Goal: Task Accomplishment & Management: Manage account settings

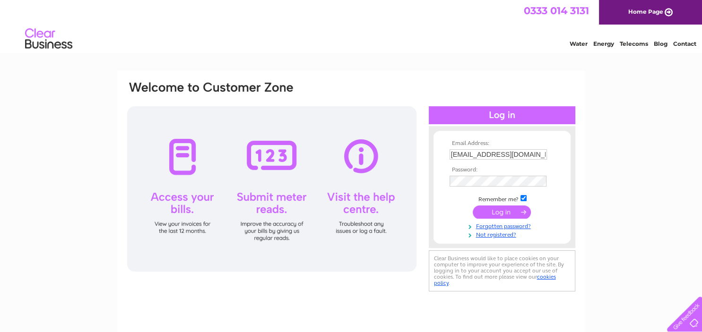
click at [480, 211] on input "submit" at bounding box center [502, 212] width 58 height 13
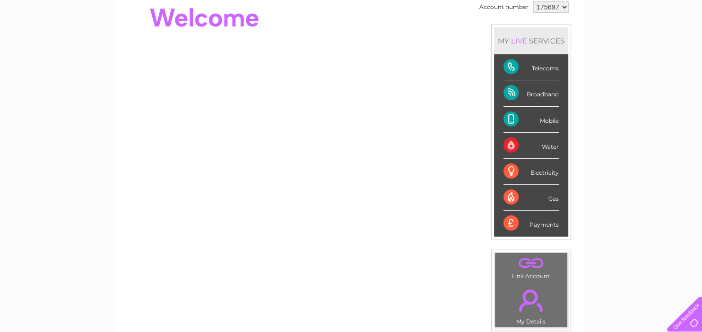
scroll to position [50, 0]
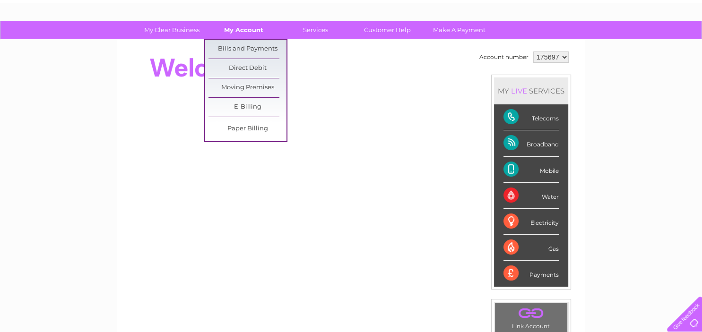
click at [235, 30] on link "My Account" at bounding box center [244, 29] width 78 height 17
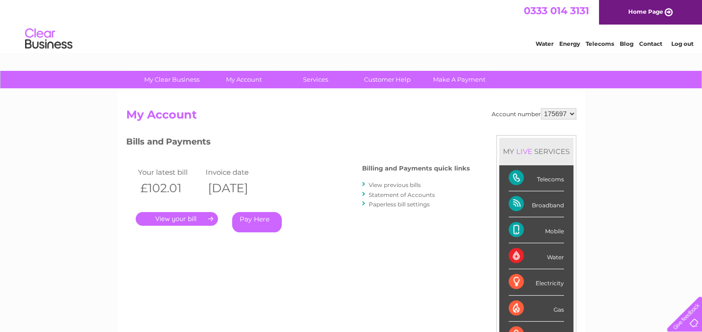
click at [235, 47] on div "Water Energy Telecoms Blog Contact Log out" at bounding box center [351, 40] width 702 height 31
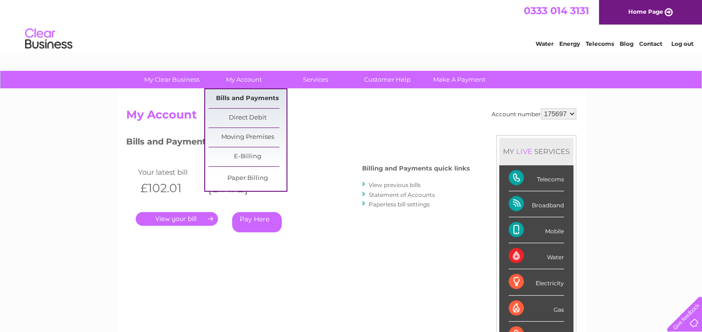
click at [250, 99] on link "Bills and Payments" at bounding box center [247, 98] width 78 height 19
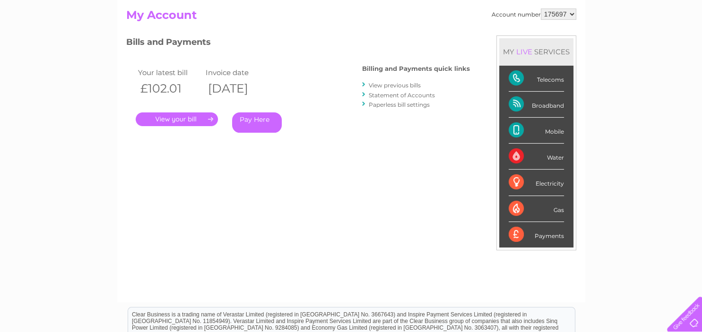
scroll to position [50, 0]
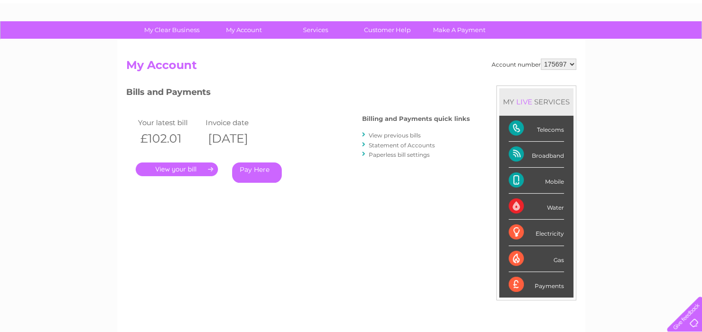
click at [165, 174] on link "." at bounding box center [177, 170] width 82 height 14
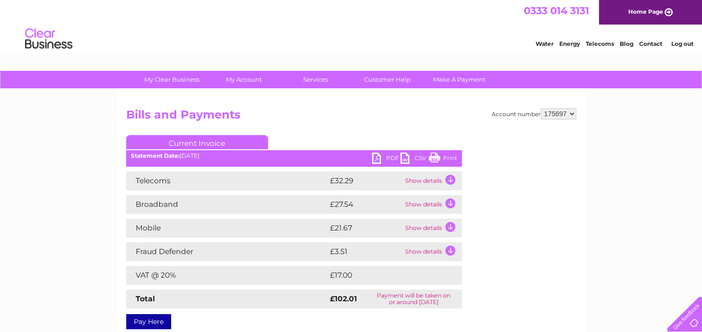
click at [449, 182] on td "Show details" at bounding box center [432, 181] width 59 height 19
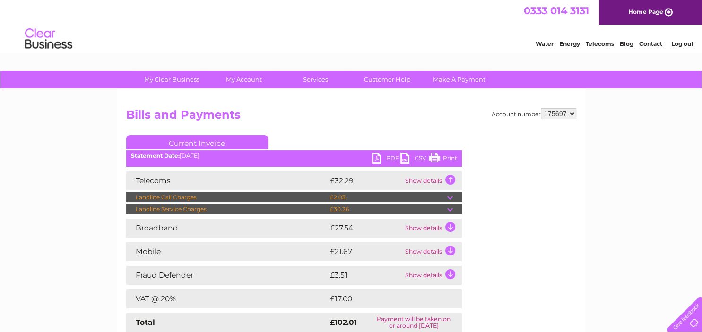
click at [452, 226] on td "Show details" at bounding box center [432, 228] width 59 height 19
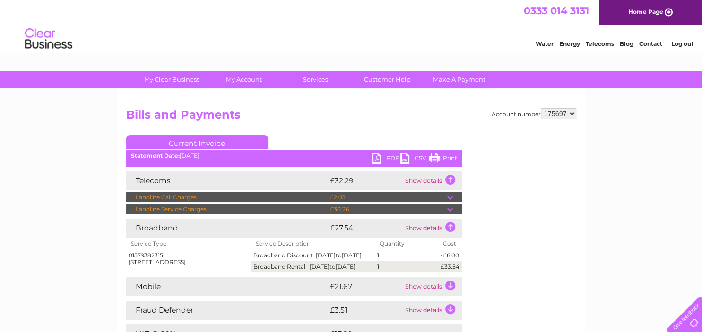
scroll to position [100, 0]
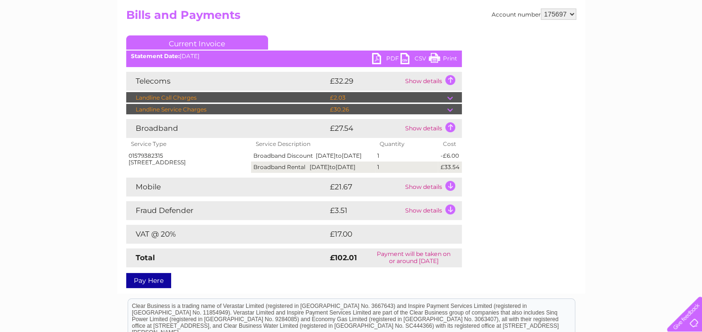
click at [452, 197] on td "Show details" at bounding box center [432, 187] width 59 height 19
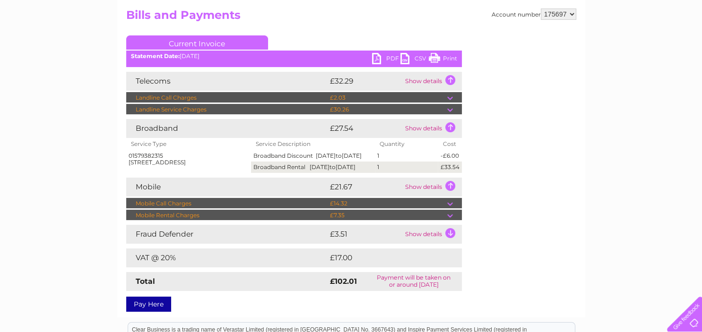
click at [455, 244] on td "Show details" at bounding box center [432, 234] width 59 height 19
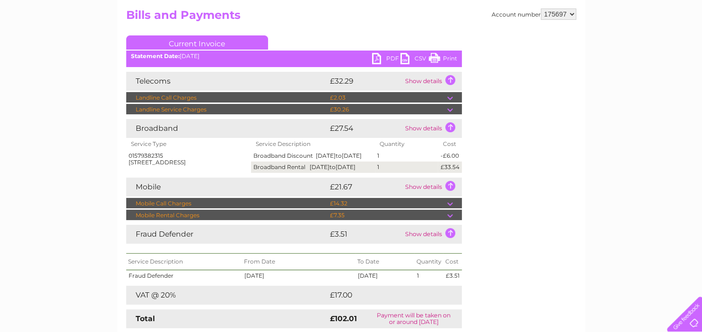
click at [433, 59] on link "Print" at bounding box center [443, 60] width 28 height 14
